Goal: Information Seeking & Learning: Learn about a topic

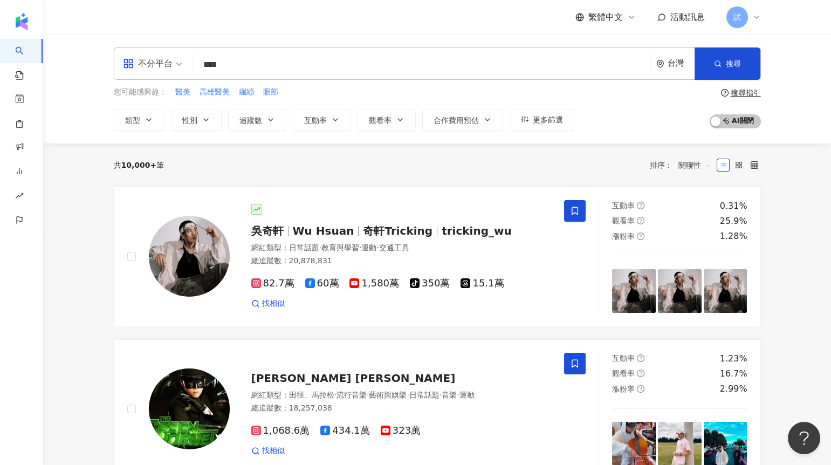
click at [175, 157] on div "共 10,000+ 筆 排序： 關聯性" at bounding box center [437, 164] width 647 height 17
click at [258, 68] on input "****" at bounding box center [422, 64] width 450 height 21
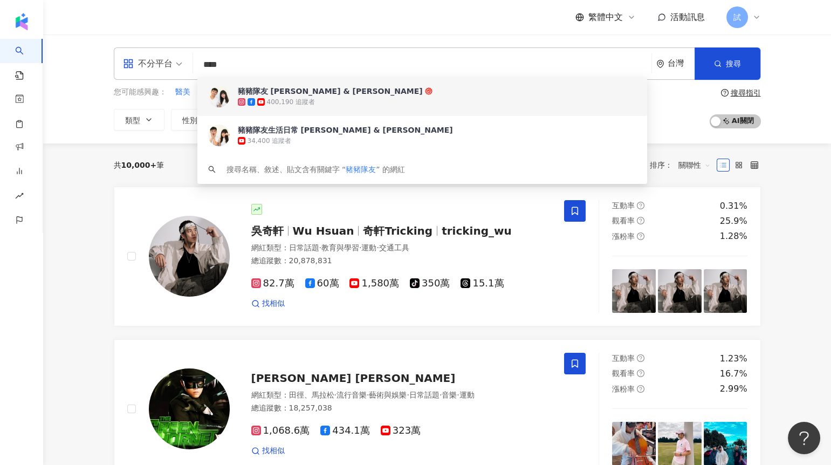
drag, startPoint x: 244, startPoint y: 60, endPoint x: 196, endPoint y: 80, distance: 51.3
click at [196, 80] on div "不分平台 **** 台灣 搜尋 473cf1aa-0827-4efd-9547-5c044578282a b4b57791-7b09-4b3e-80ea-da…" at bounding box center [437, 88] width 691 height 83
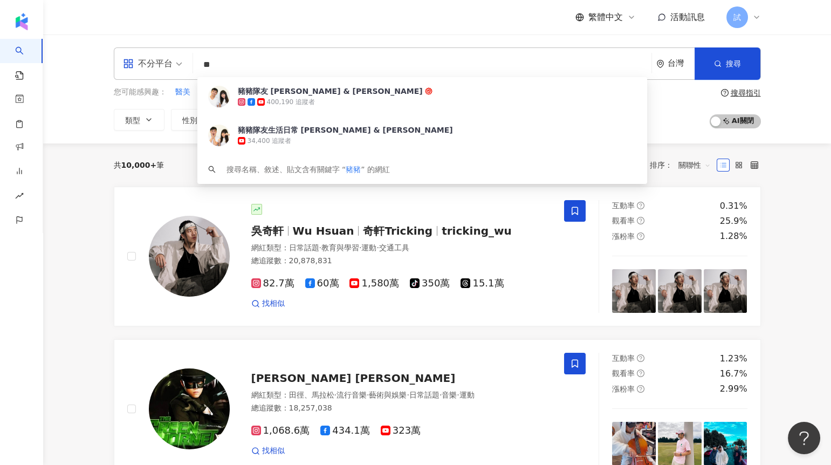
type input "*"
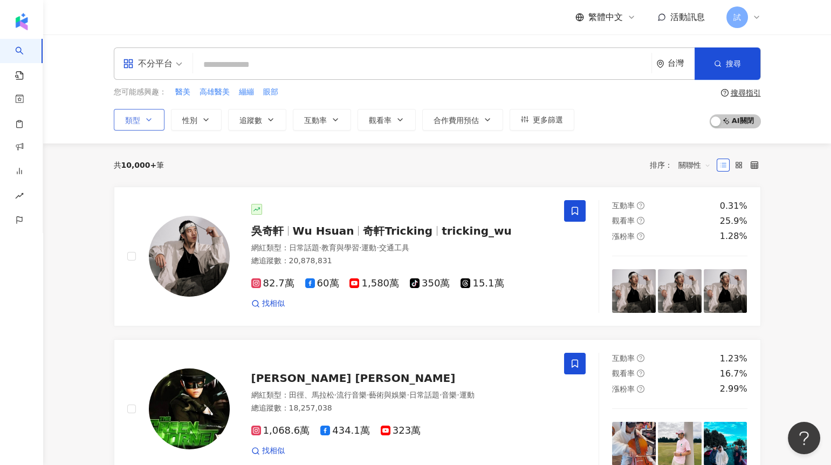
click at [142, 115] on button "類型" at bounding box center [139, 120] width 51 height 22
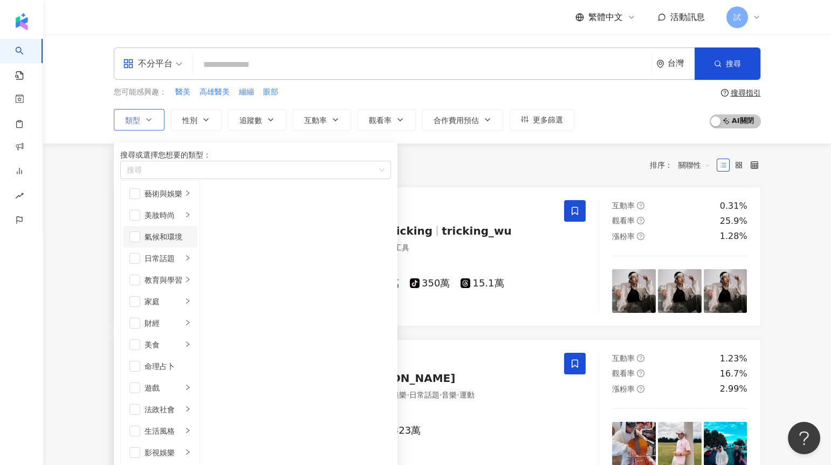
scroll to position [45, 0]
click at [182, 296] on div "家庭" at bounding box center [164, 302] width 38 height 12
click at [220, 221] on span "button" at bounding box center [214, 215] width 11 height 11
click at [176, 425] on div "生活風格" at bounding box center [164, 431] width 38 height 12
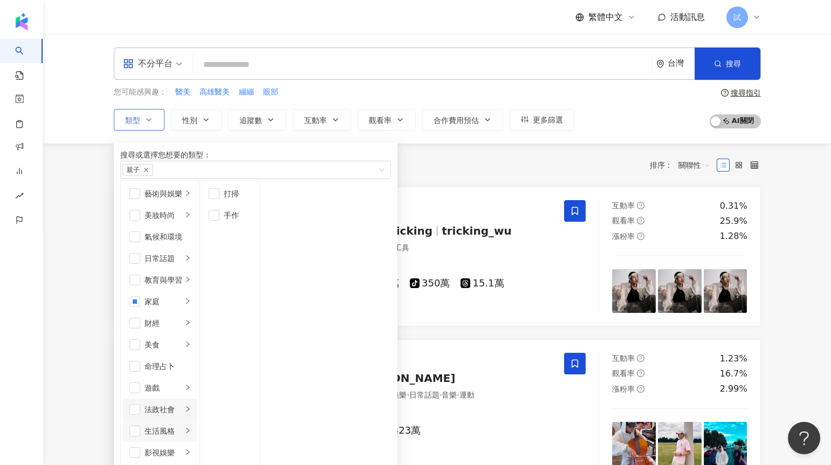
scroll to position [292, 0]
click at [144, 264] on li "日常話題" at bounding box center [160, 259] width 74 height 22
click at [140, 264] on span "button" at bounding box center [134, 258] width 11 height 11
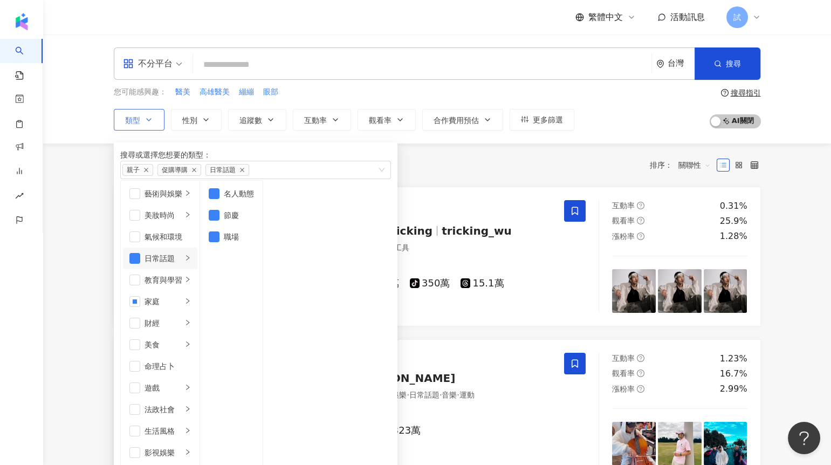
scroll to position [187, 0]
click at [138, 383] on span "button" at bounding box center [134, 388] width 11 height 11
click at [197, 377] on li "遊戲" at bounding box center [160, 388] width 74 height 22
click at [254, 66] on input "search" at bounding box center [422, 64] width 450 height 21
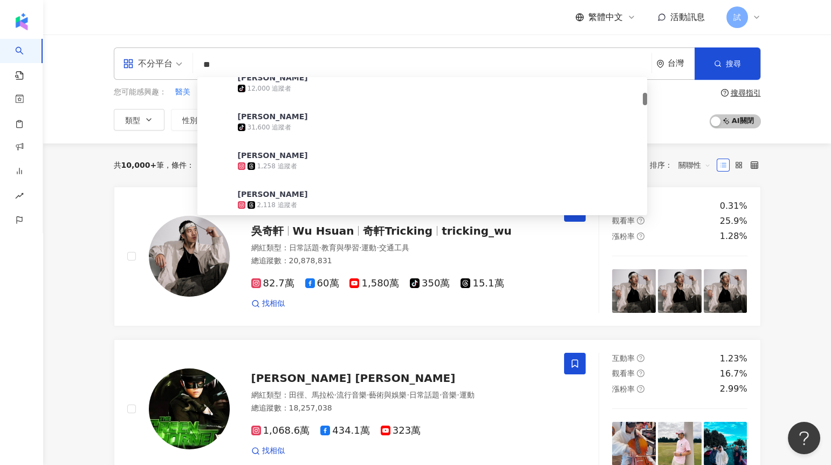
scroll to position [173, 0]
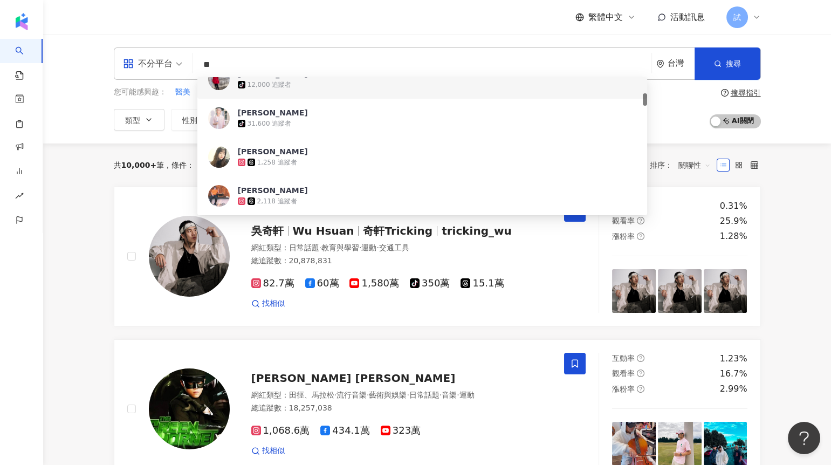
click at [205, 65] on input "**" at bounding box center [422, 64] width 450 height 21
type input "***"
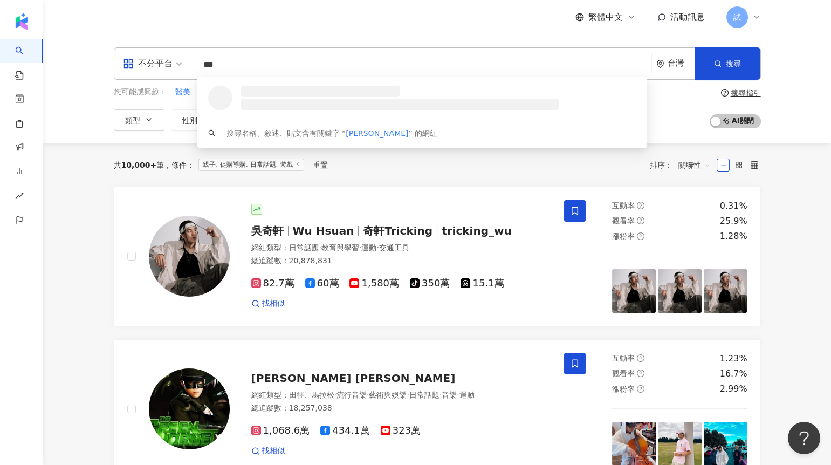
scroll to position [0, 0]
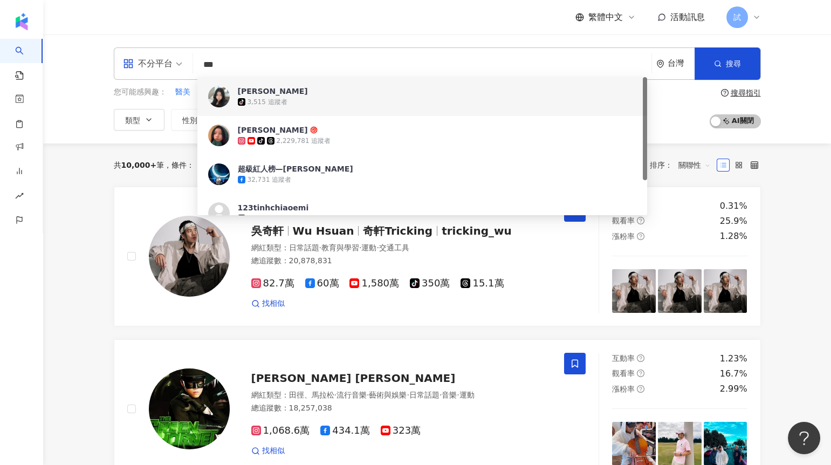
click at [244, 85] on div "林喬安 tiktok-icon 3,515 追蹤者" at bounding box center [422, 96] width 450 height 39
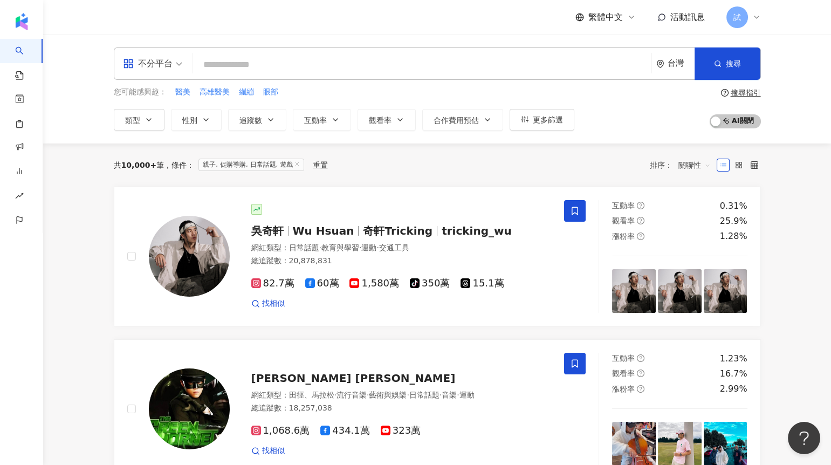
click at [376, 73] on input "search" at bounding box center [422, 64] width 450 height 21
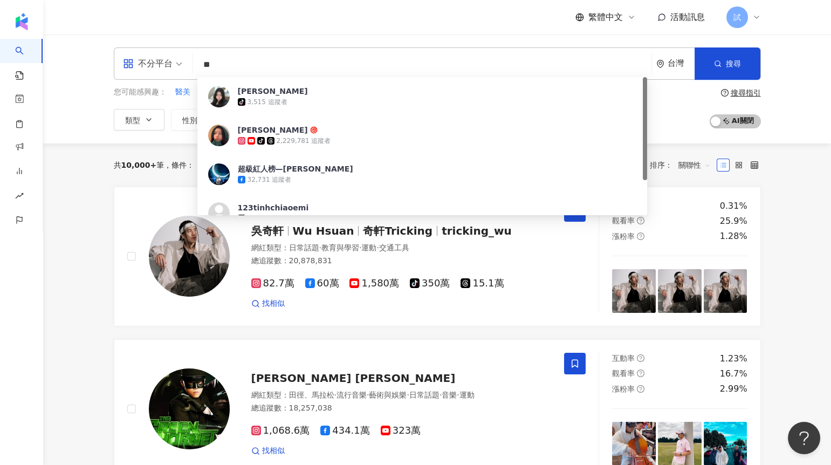
type input "*"
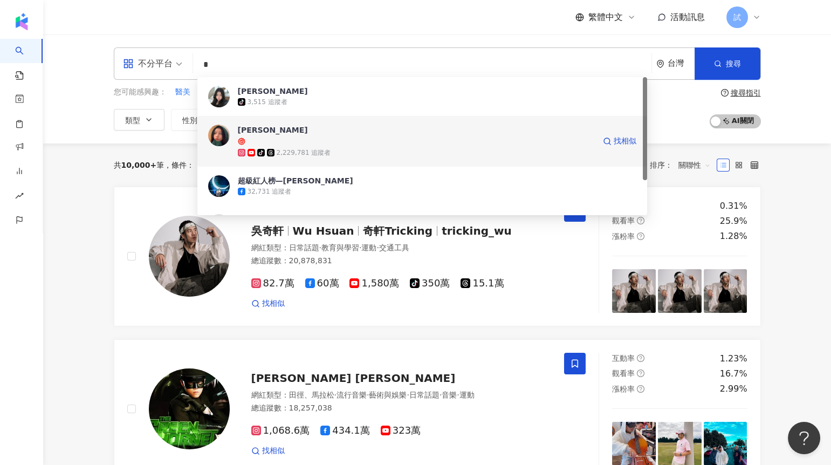
click at [359, 147] on div "tiktok-icon 2,229,781 追蹤者" at bounding box center [416, 152] width 357 height 11
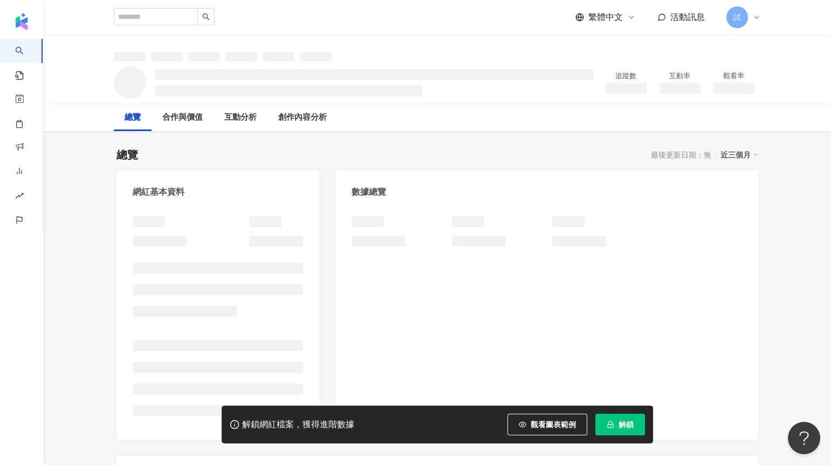
click at [628, 421] on span "解鎖" at bounding box center [626, 424] width 15 height 9
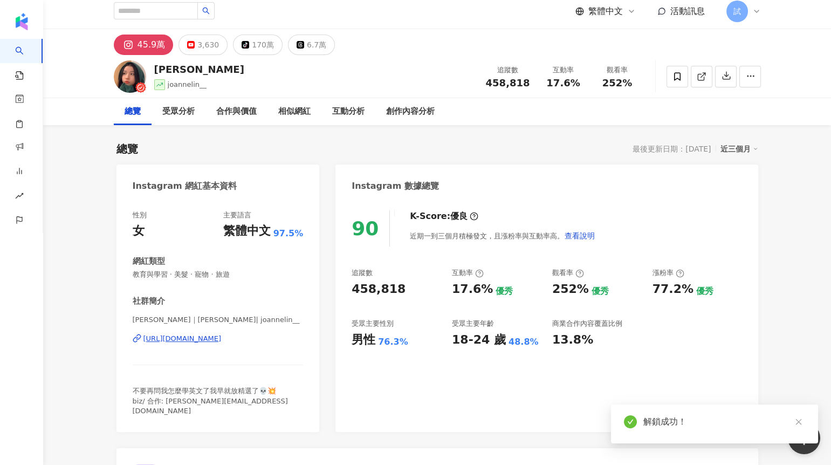
scroll to position [38, 0]
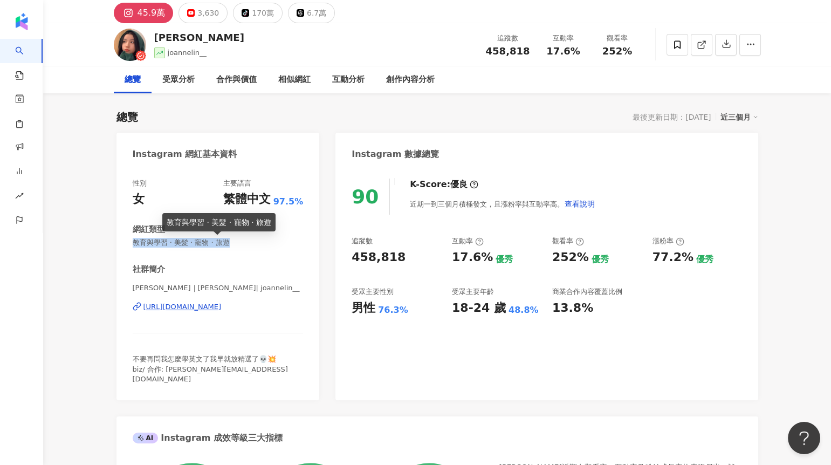
drag, startPoint x: 183, startPoint y: 236, endPoint x: 227, endPoint y: 244, distance: 44.4
click at [227, 244] on div "性別 女 主要語言 繁體中文 97.5% 網紅類型 教育與學習 · 美髮 · 寵物 · 旅遊 社群簡介 Joanne Lin｜林喬安 | joannelin_…" at bounding box center [218, 284] width 203 height 233
click at [230, 244] on span "教育與學習 · 美髮 · 寵物 · 旅遊" at bounding box center [218, 243] width 171 height 10
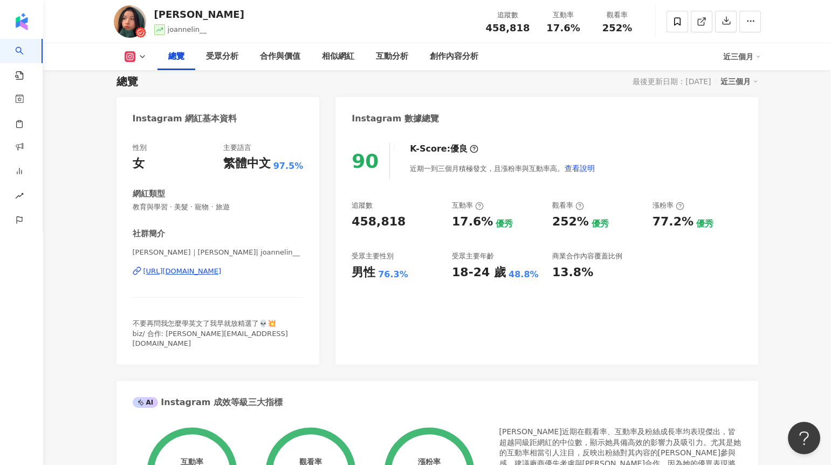
scroll to position [74, 0]
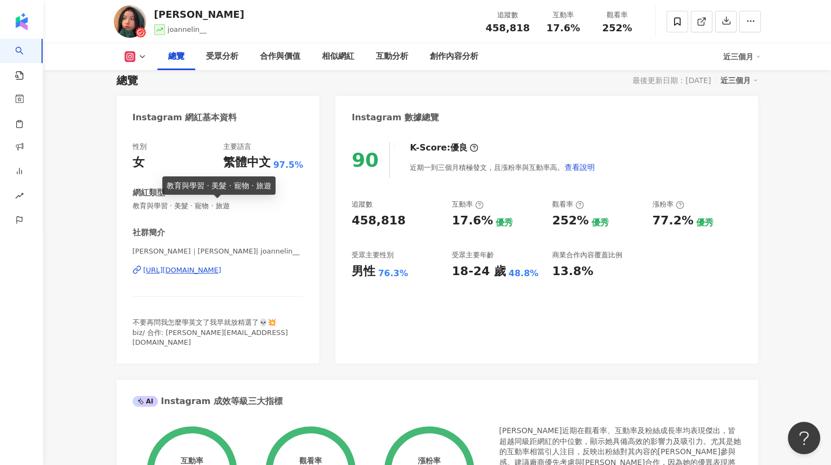
click at [167, 208] on span "教育與學習 · 美髮 · 寵物 · 旅遊" at bounding box center [218, 206] width 171 height 10
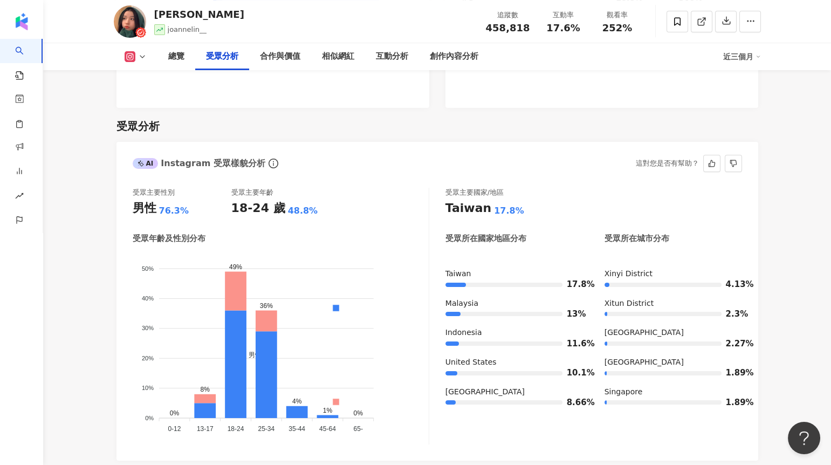
scroll to position [894, 0]
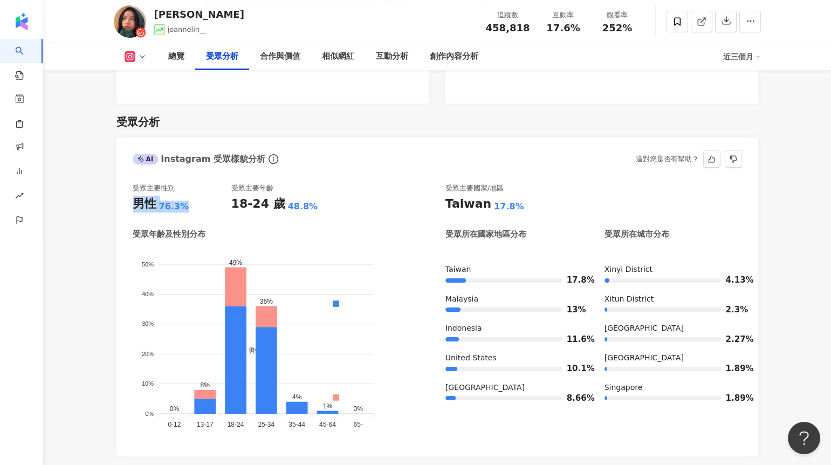
drag, startPoint x: 132, startPoint y: 180, endPoint x: 186, endPoint y: 181, distance: 54.5
click at [187, 181] on div "受眾主要性別 男性 76.3% 受眾主要年齡 18-24 歲 48.8% 受眾年齡及性別分布 男性 女性 50% 50% 40% 40% 30% 30% 20…" at bounding box center [438, 315] width 642 height 284
click at [214, 183] on div "受眾主要性別" at bounding box center [182, 188] width 99 height 10
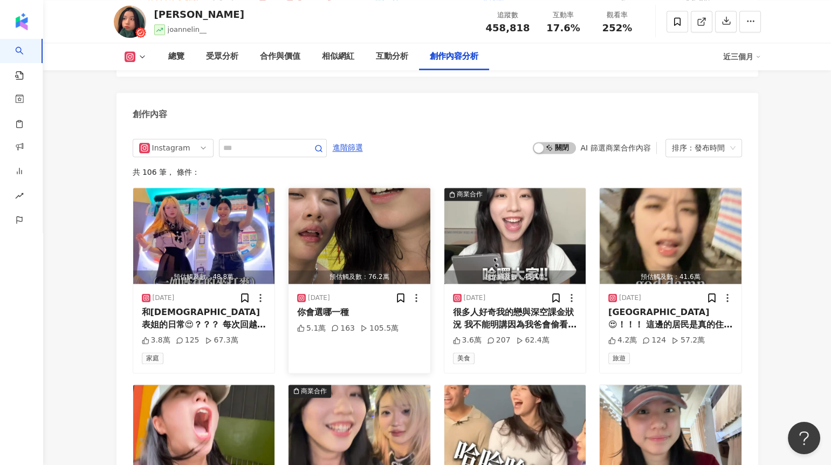
scroll to position [3314, 0]
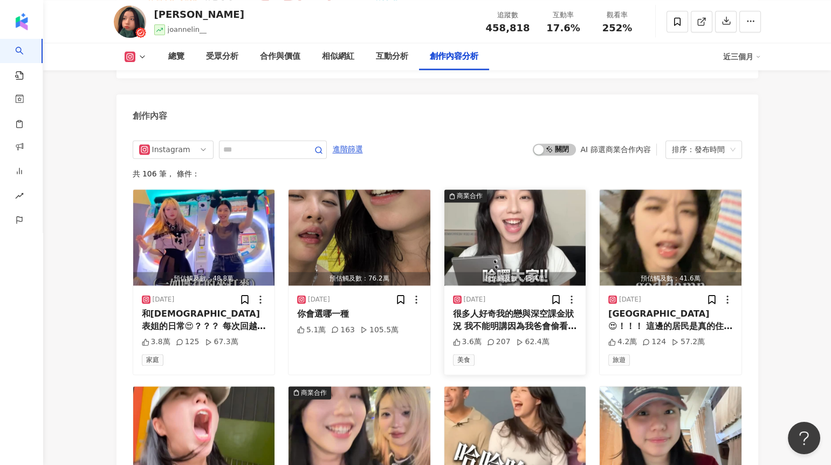
click at [476, 189] on img "button" at bounding box center [516, 237] width 142 height 96
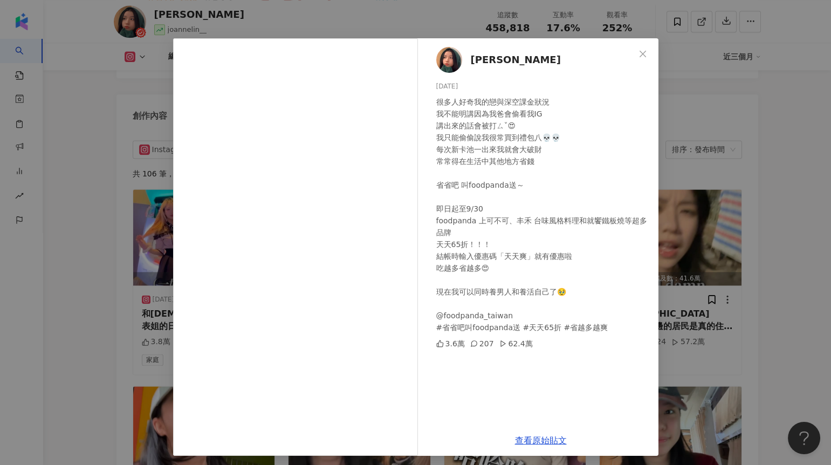
scroll to position [19, 0]
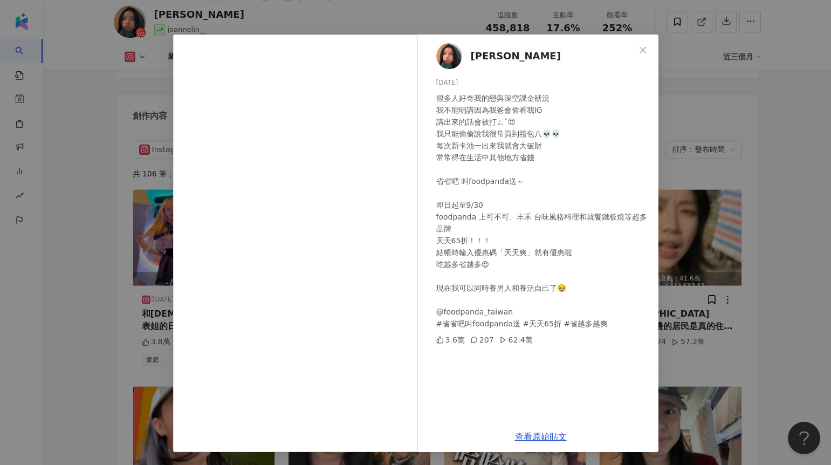
click at [796, 168] on div "Joanne Lin 2025/9/4 很多人好奇我的戀與深空課金狀況 我不能明講因為我爸會偷看我IG 講出來的話會被打ㄙˇ😍 我只能偷偷說我很常買到禮包八💀…" at bounding box center [415, 232] width 831 height 465
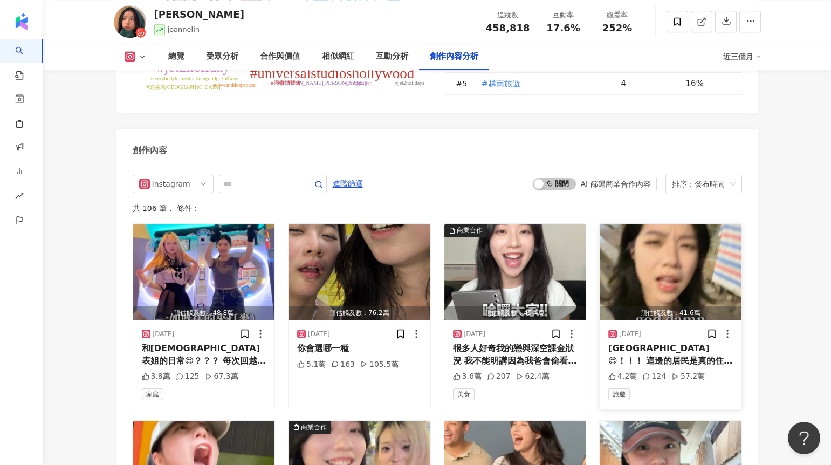
scroll to position [3279, 0]
